Goal: Task Accomplishment & Management: Manage account settings

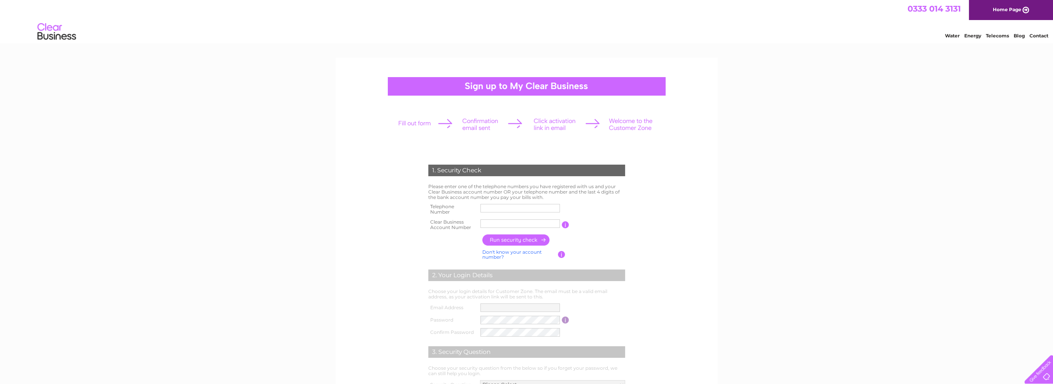
drag, startPoint x: 596, startPoint y: 222, endPoint x: 654, endPoint y: 220, distance: 57.9
click at [600, 223] on td "You will find your account number on the top right corner of your bill and it w…" at bounding box center [597, 224] width 57 height 15
click at [46, 35] on img at bounding box center [56, 32] width 39 height 24
click at [1006, 20] on link "Home Page" at bounding box center [1011, 10] width 84 height 20
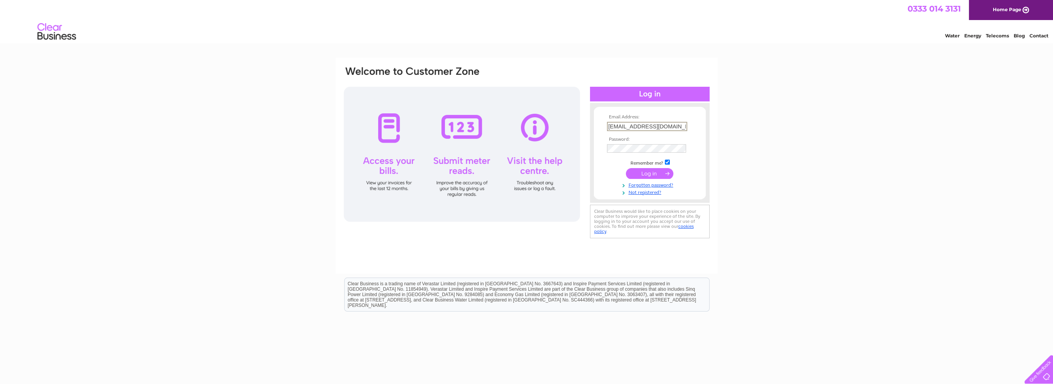
click at [651, 174] on input "submit" at bounding box center [649, 173] width 47 height 11
click at [664, 129] on input "boothoil@btconnect.com" at bounding box center [647, 126] width 80 height 9
click at [759, 167] on div "Email Address: boothoil@btconnect.com Password: Forgotten password?" at bounding box center [526, 232] width 1053 height 348
click at [651, 173] on input "submit" at bounding box center [649, 172] width 47 height 11
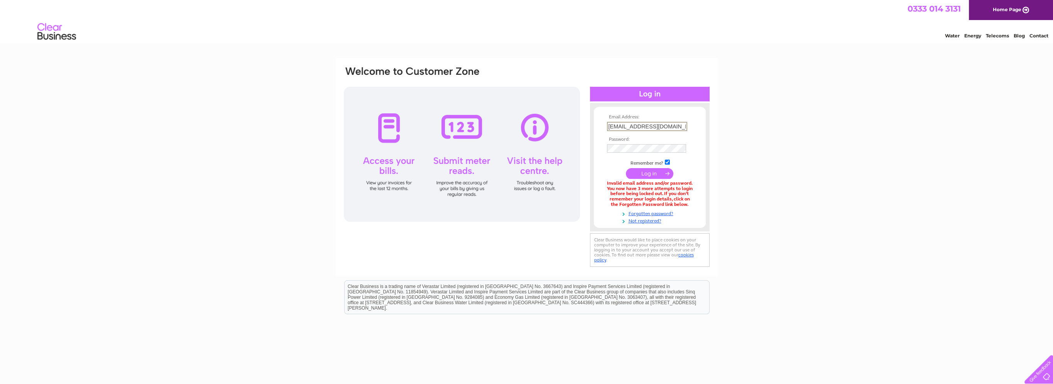
click at [672, 125] on input "[EMAIL_ADDRESS][DOMAIN_NAME]" at bounding box center [647, 126] width 80 height 9
drag, startPoint x: 672, startPoint y: 126, endPoint x: 588, endPoint y: 123, distance: 84.2
click at [588, 123] on div "Email Address: boothoil@btconnect.com Password:" at bounding box center [526, 167] width 367 height 203
drag, startPoint x: 815, startPoint y: 139, endPoint x: 779, endPoint y: 137, distance: 36.3
click at [815, 139] on div "Email Address: boothoil@btconnect.com Password: Forgotten password?" at bounding box center [526, 233] width 1053 height 350
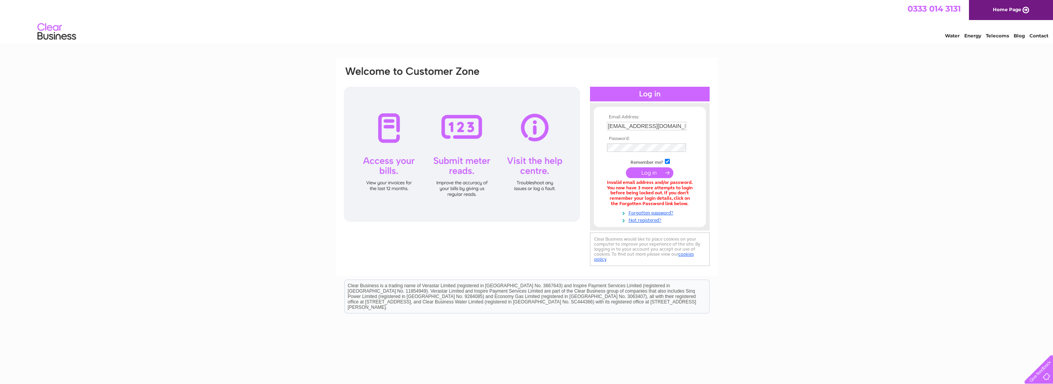
click at [607, 144] on div at bounding box center [607, 144] width 0 height 0
click at [607, 122] on div at bounding box center [607, 122] width 0 height 0
click at [647, 174] on input "submit" at bounding box center [649, 173] width 47 height 11
click at [644, 213] on link "Forgotten password?" at bounding box center [651, 213] width 88 height 7
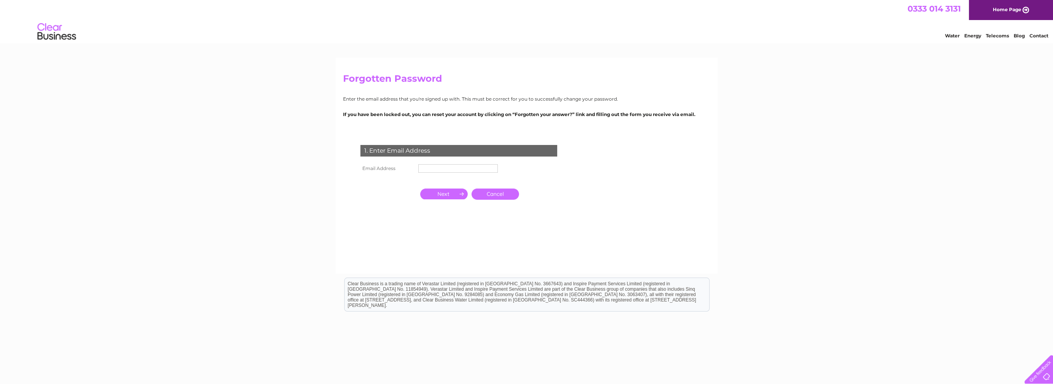
click at [485, 168] on input "text" at bounding box center [457, 168] width 79 height 8
type input "[EMAIL_ADDRESS][DOMAIN_NAME]"
click at [447, 197] on input "button" at bounding box center [443, 194] width 47 height 11
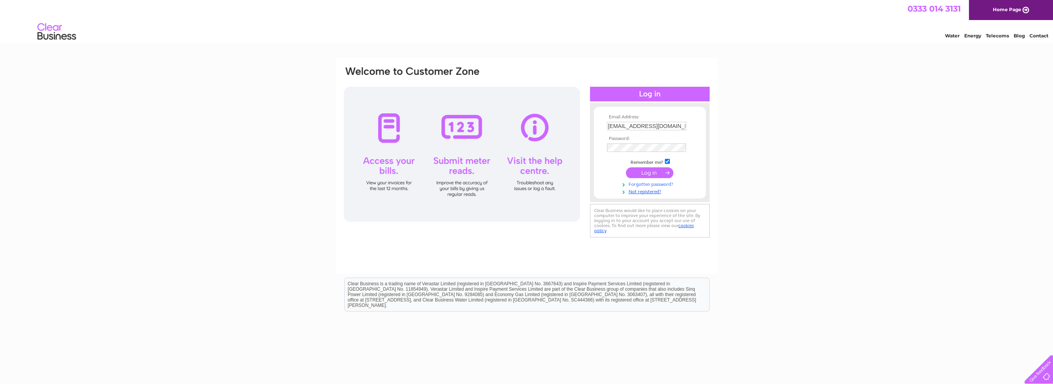
click at [664, 185] on link "Forgotten password?" at bounding box center [651, 183] width 88 height 7
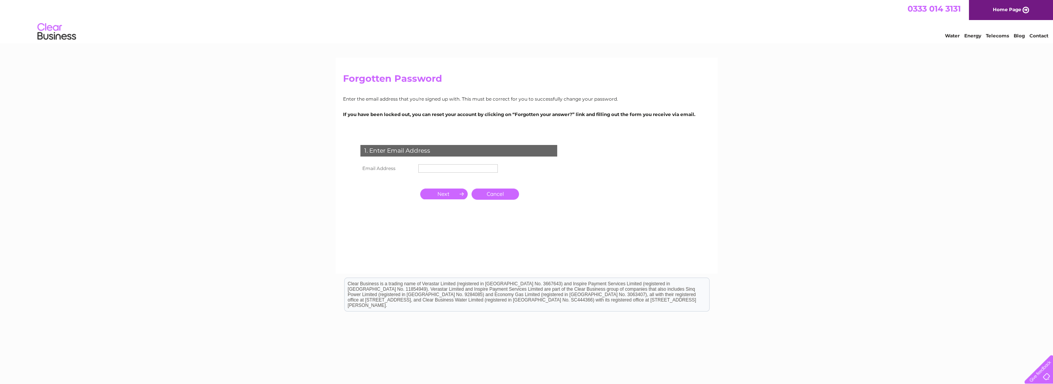
click at [463, 168] on input "text" at bounding box center [457, 168] width 79 height 8
type input "[EMAIL_ADDRESS][DOMAIN_NAME]"
click at [448, 197] on input "button" at bounding box center [443, 194] width 47 height 11
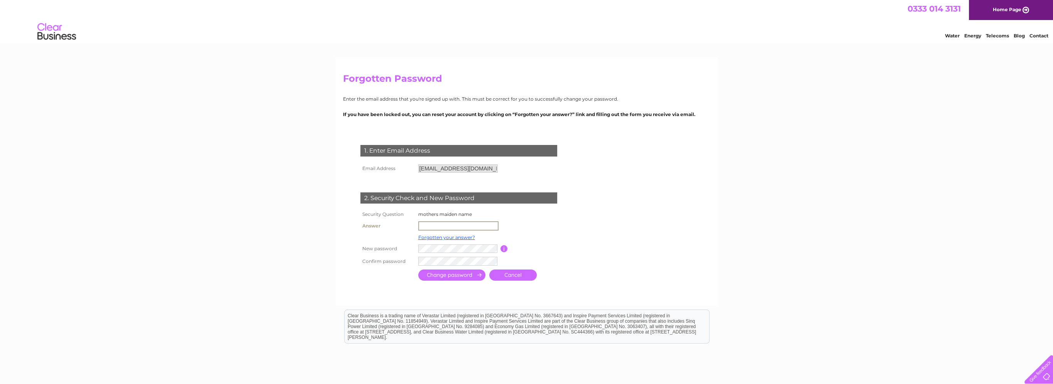
click at [437, 228] on input "text" at bounding box center [458, 225] width 80 height 9
type input "[EMAIL_ADDRESS][DOMAIN_NAME]"
click at [455, 275] on input "submit" at bounding box center [451, 274] width 67 height 11
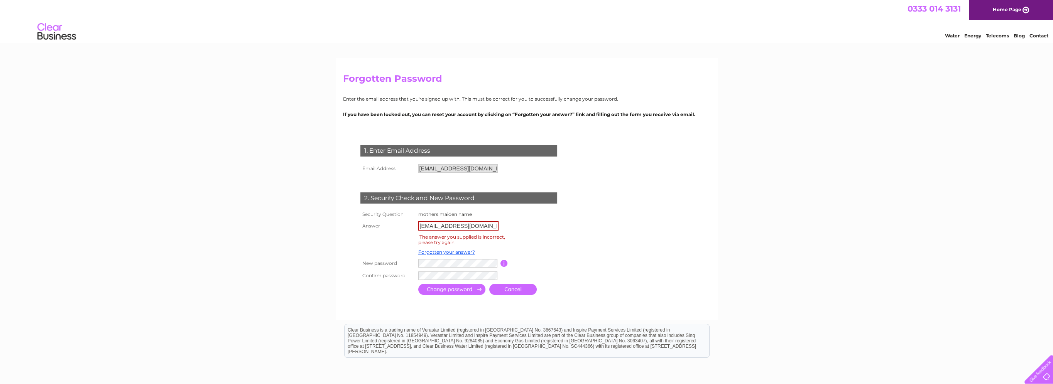
click at [486, 229] on input "[EMAIL_ADDRESS][DOMAIN_NAME]" at bounding box center [458, 225] width 80 height 9
drag, startPoint x: 491, startPoint y: 228, endPoint x: 395, endPoint y: 230, distance: 95.7
click at [395, 230] on tr "Answer [EMAIL_ADDRESS][DOMAIN_NAME]" at bounding box center [467, 226] width 218 height 13
click at [424, 226] on input "text" at bounding box center [458, 225] width 80 height 9
click at [597, 247] on form "1. Enter Email Address Email Address [EMAIL_ADDRESS][DOMAIN_NAME] Cancel" at bounding box center [526, 221] width 367 height 183
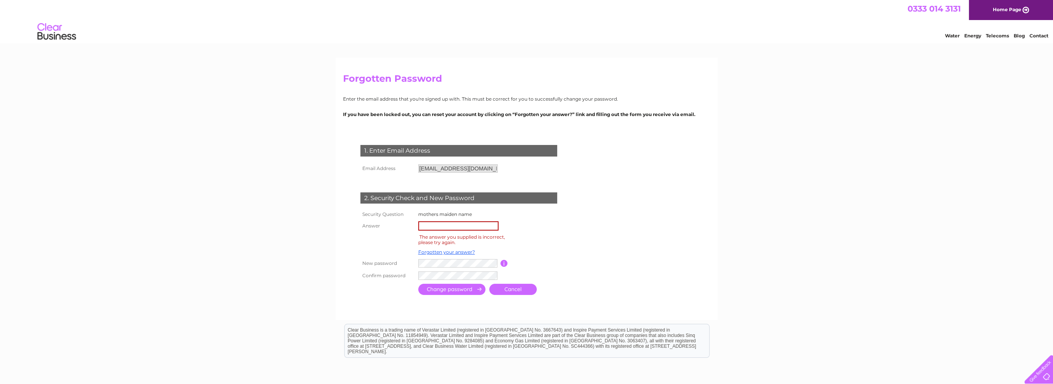
click at [470, 227] on input "text" at bounding box center [458, 225] width 80 height 9
type input "alker"
click at [534, 239] on td at bounding box center [539, 240] width 62 height 15
click at [456, 254] on link "Forgotten your answer?" at bounding box center [446, 252] width 57 height 6
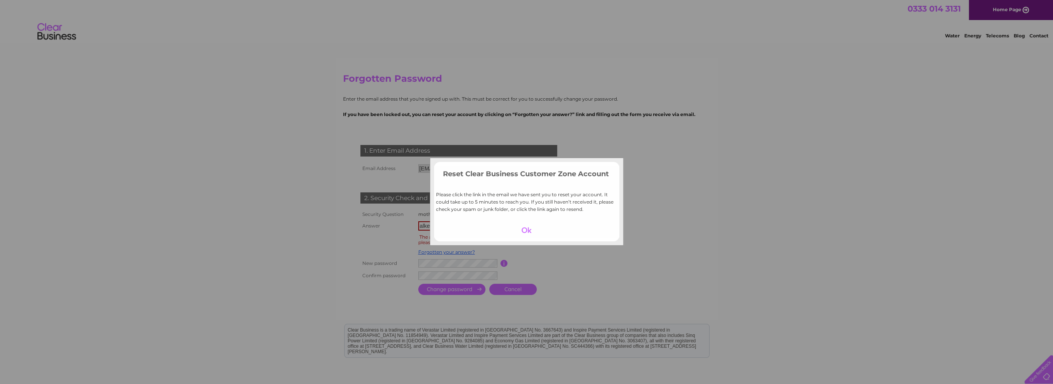
click at [523, 231] on div at bounding box center [526, 230] width 47 height 11
